Goal: Use online tool/utility: Use online tool/utility

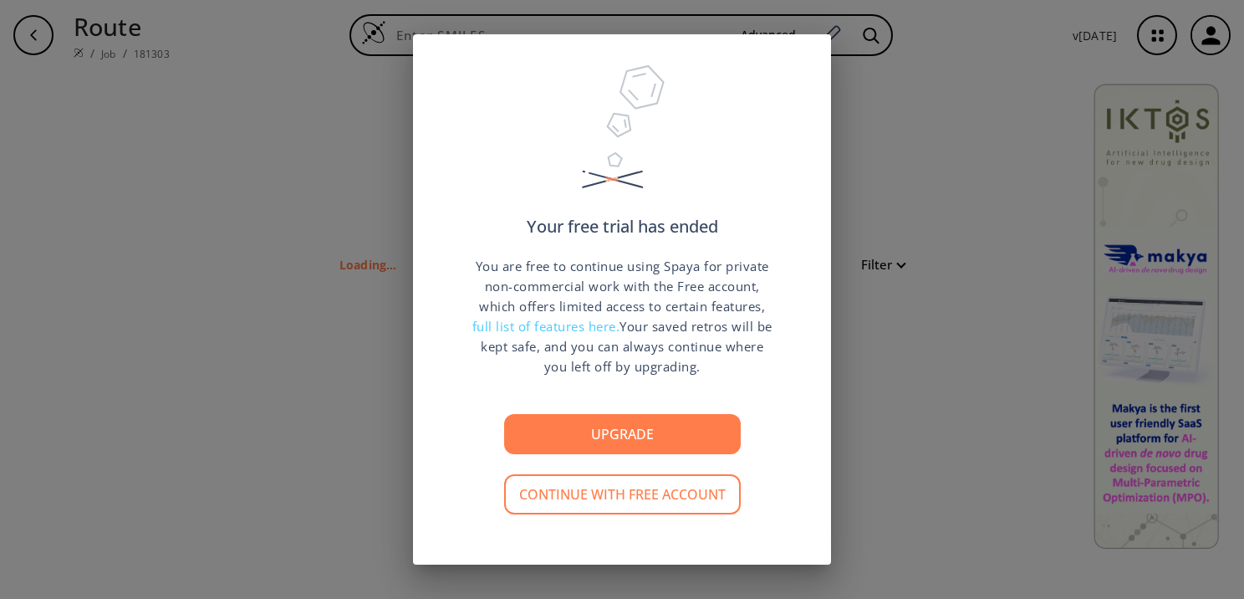
type input "Cc1n[nH]c2cc(c(Nc3cc(C)ccc3)ncc3)c3c(C[C@@H](c(cccc3)c3N3Cc4c5OCCOc5ccc4)C3=O)c…"
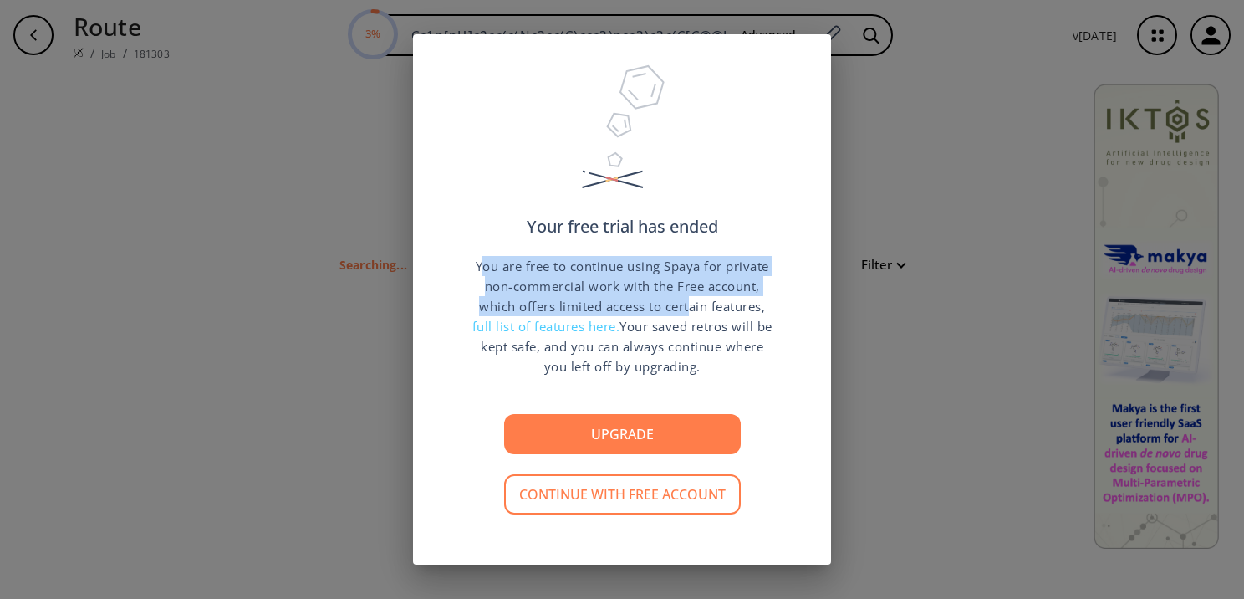
drag, startPoint x: 476, startPoint y: 262, endPoint x: 691, endPoint y: 306, distance: 219.4
click at [691, 306] on p "You are free to continue using Spaya for private non-commercial work with the F…" at bounding box center [621, 316] width 301 height 120
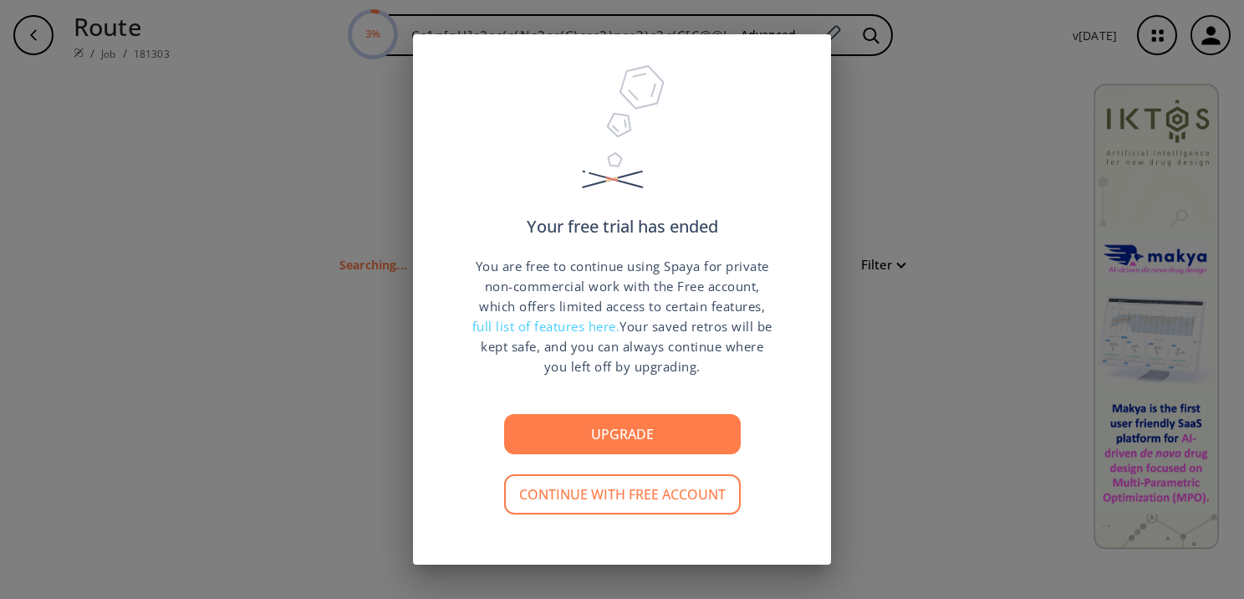
click at [449, 268] on div "Your free trial has ended You are free to continue using Spaya for private non-…" at bounding box center [622, 299] width 418 height 530
drag, startPoint x: 465, startPoint y: 267, endPoint x: 756, endPoint y: 364, distance: 306.6
click at [756, 364] on div "Your free trial has ended You are free to continue using Spaya for private non-…" at bounding box center [622, 299] width 418 height 530
copy p "You are free to continue using Spaya for private non-commercial work with the F…"
click at [752, 291] on p "You are free to continue using Spaya for private non-commercial work with the F…" at bounding box center [621, 316] width 301 height 120
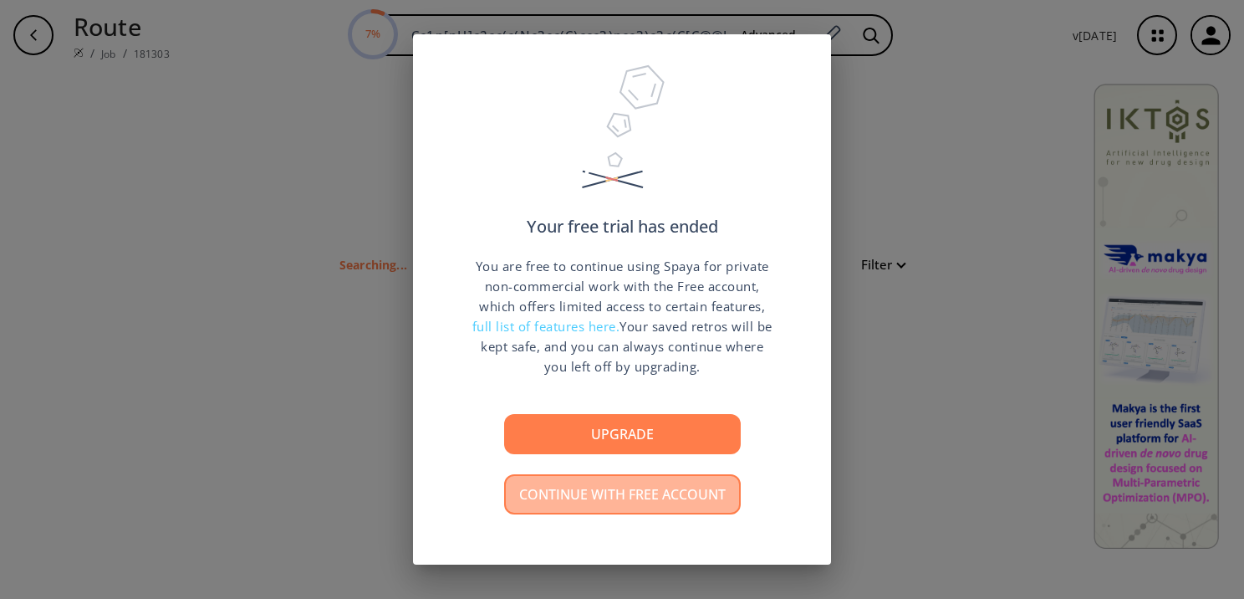
click at [694, 488] on button "Continue with free account" at bounding box center [622, 494] width 237 height 40
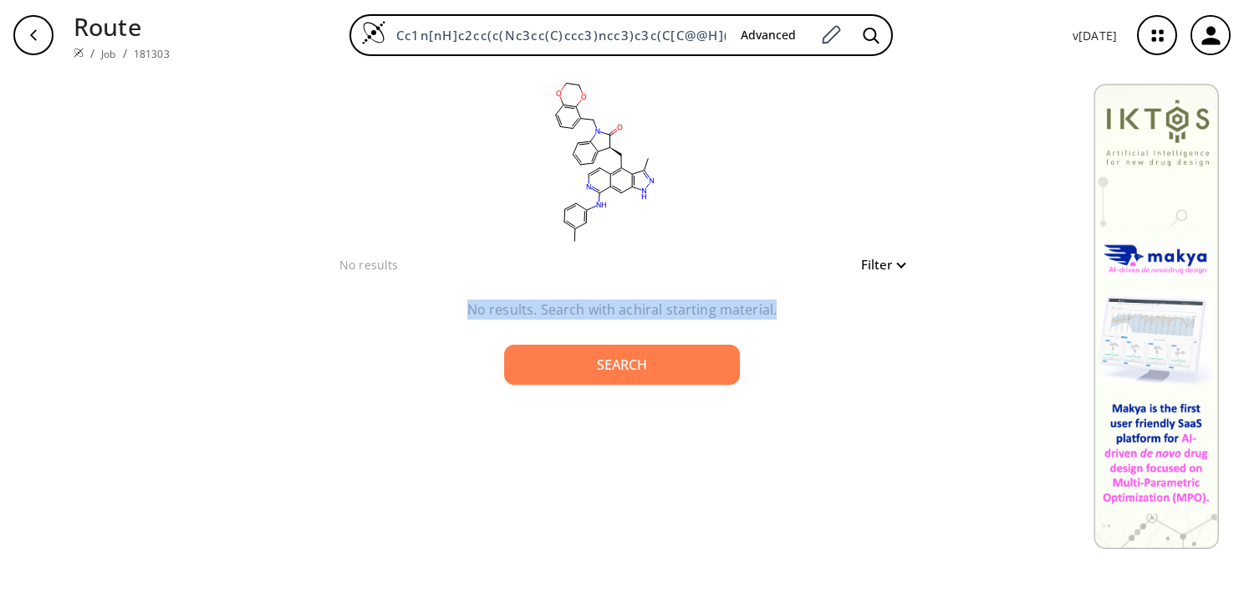
drag, startPoint x: 461, startPoint y: 309, endPoint x: 774, endPoint y: 314, distance: 312.7
click at [774, 314] on p "No results. Search with achiral starting material." at bounding box center [621, 309] width 351 height 20
click at [821, 448] on div "clear No results Filter No results. Search with achiral starting material. Sear…" at bounding box center [622, 334] width 1244 height 528
